Goal: Task Accomplishment & Management: Manage account settings

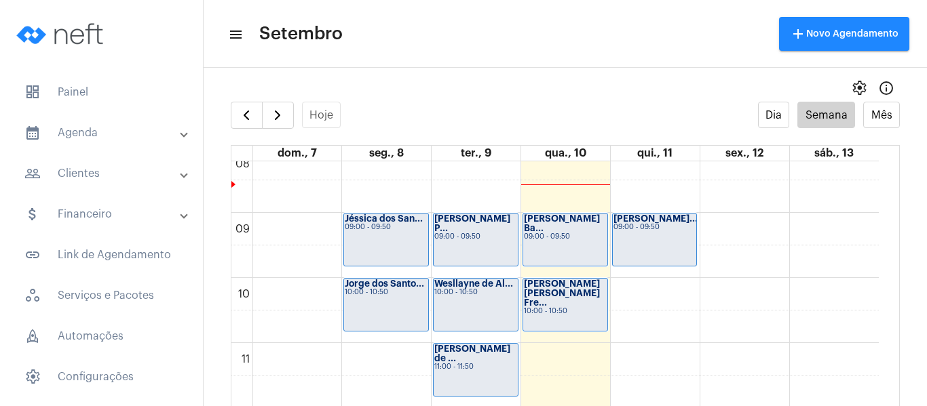
scroll to position [527, 0]
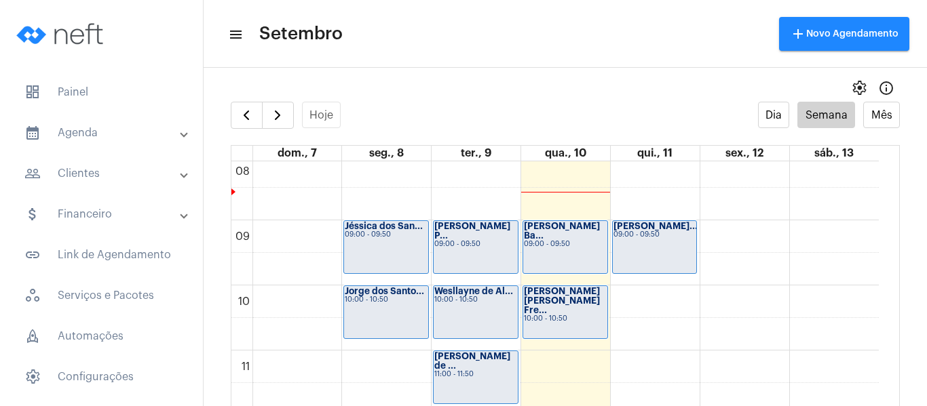
click at [547, 241] on div "09:00 - 09:50" at bounding box center [565, 244] width 83 height 7
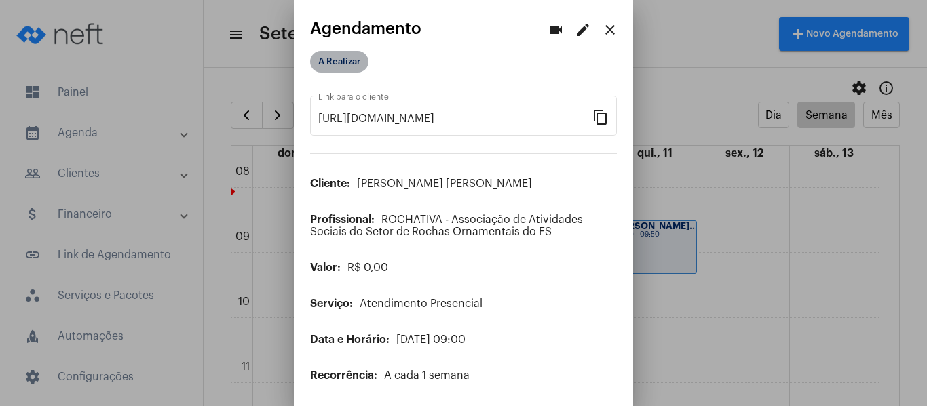
click at [349, 69] on mat-chip "A Realizar" at bounding box center [339, 62] width 58 height 22
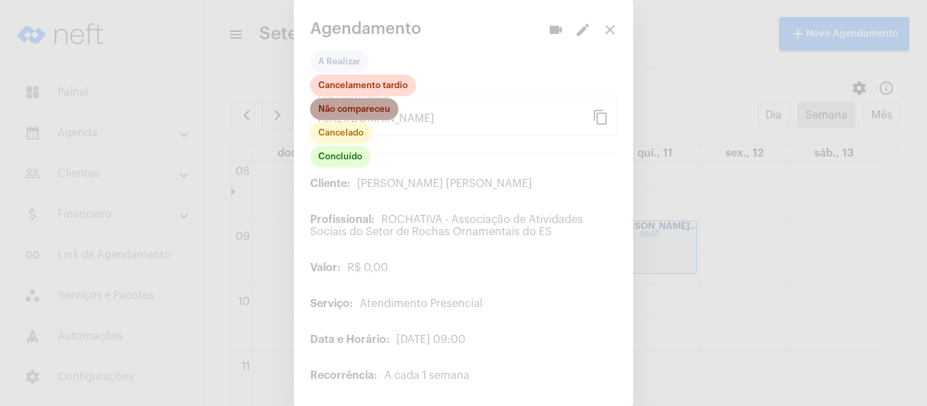
click at [349, 104] on mat-chip "Não compareceu" at bounding box center [354, 109] width 88 height 22
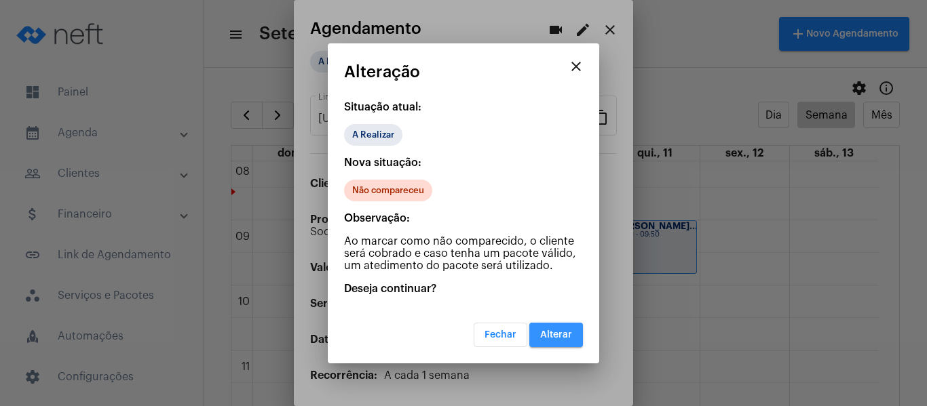
click at [556, 328] on button "Alterar" at bounding box center [556, 335] width 54 height 24
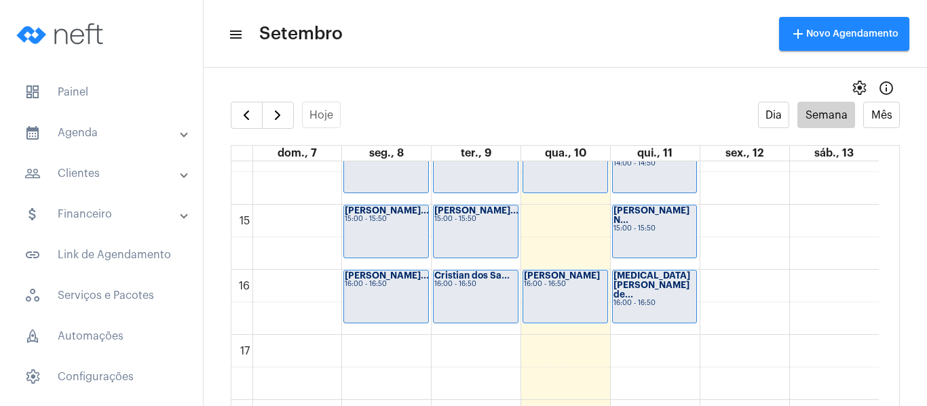
scroll to position [934, 0]
click at [568, 294] on div "[PERSON_NAME] 16:00 - 16:50" at bounding box center [565, 296] width 84 height 52
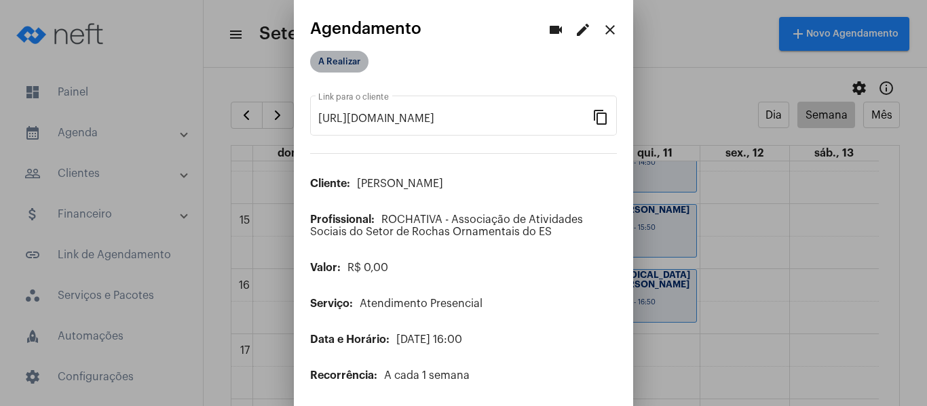
click at [336, 56] on mat-chip "A Realizar" at bounding box center [339, 62] width 58 height 22
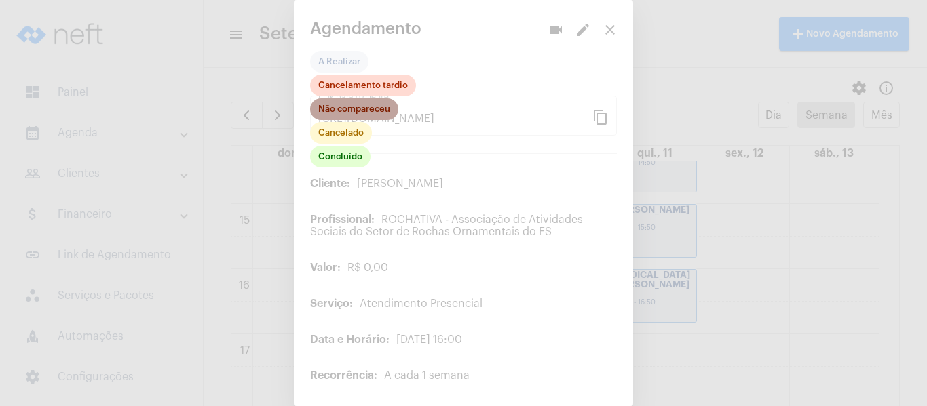
click at [342, 106] on mat-chip "Não compareceu" at bounding box center [354, 109] width 88 height 22
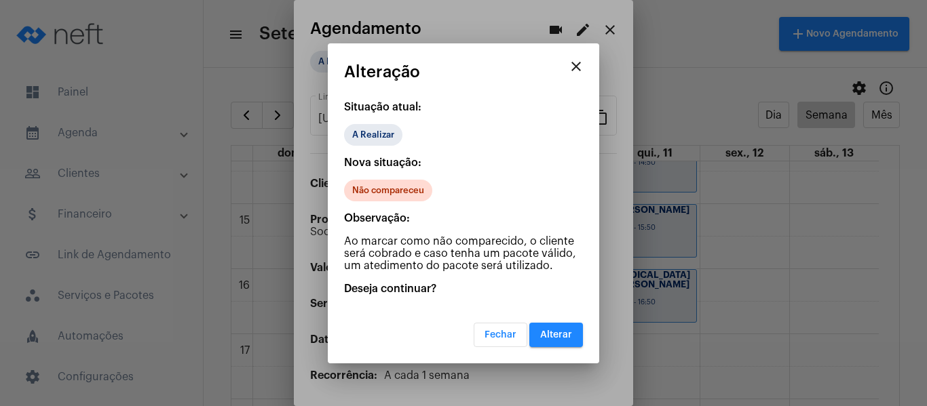
click at [568, 332] on span "Alterar" at bounding box center [556, 334] width 32 height 9
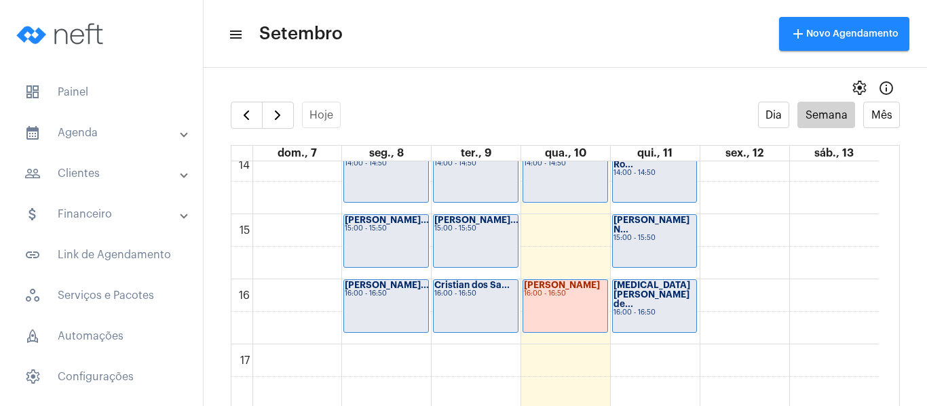
scroll to position [934, 0]
